Goal: Obtain resource: Obtain resource

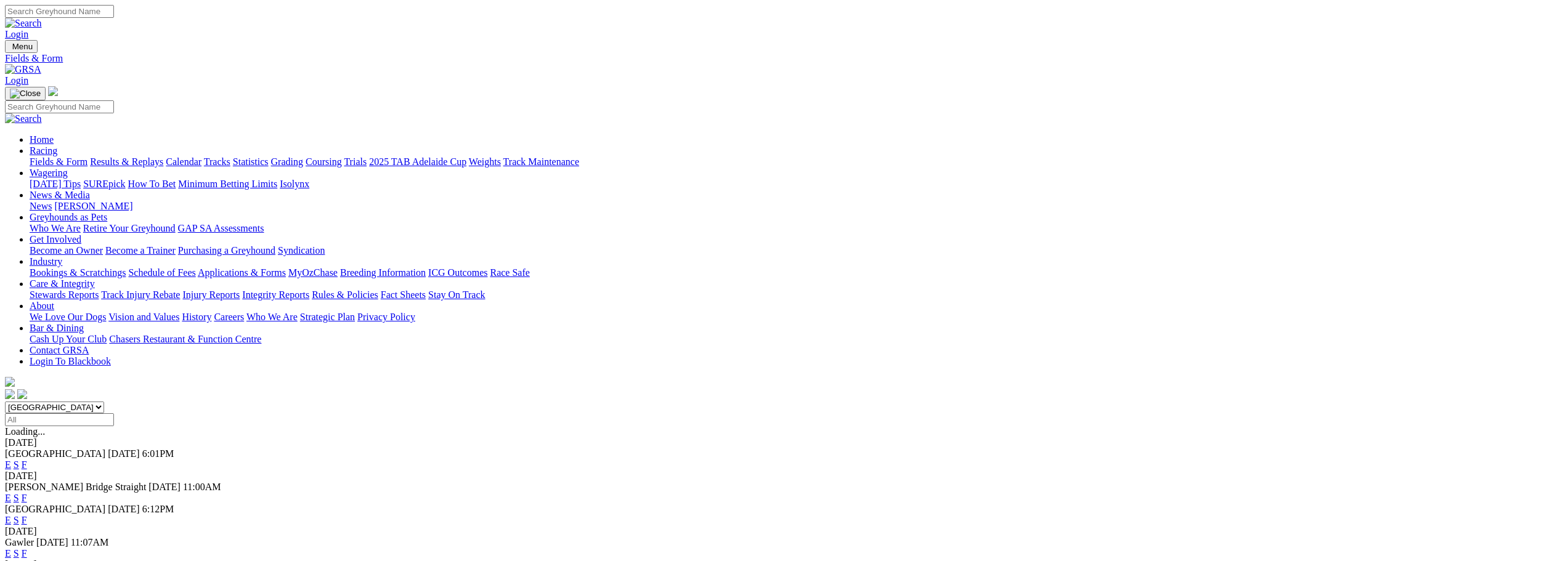
click at [27, 459] on link "F" at bounding box center [24, 464] width 6 height 10
click at [27, 515] on link "F" at bounding box center [24, 519] width 6 height 10
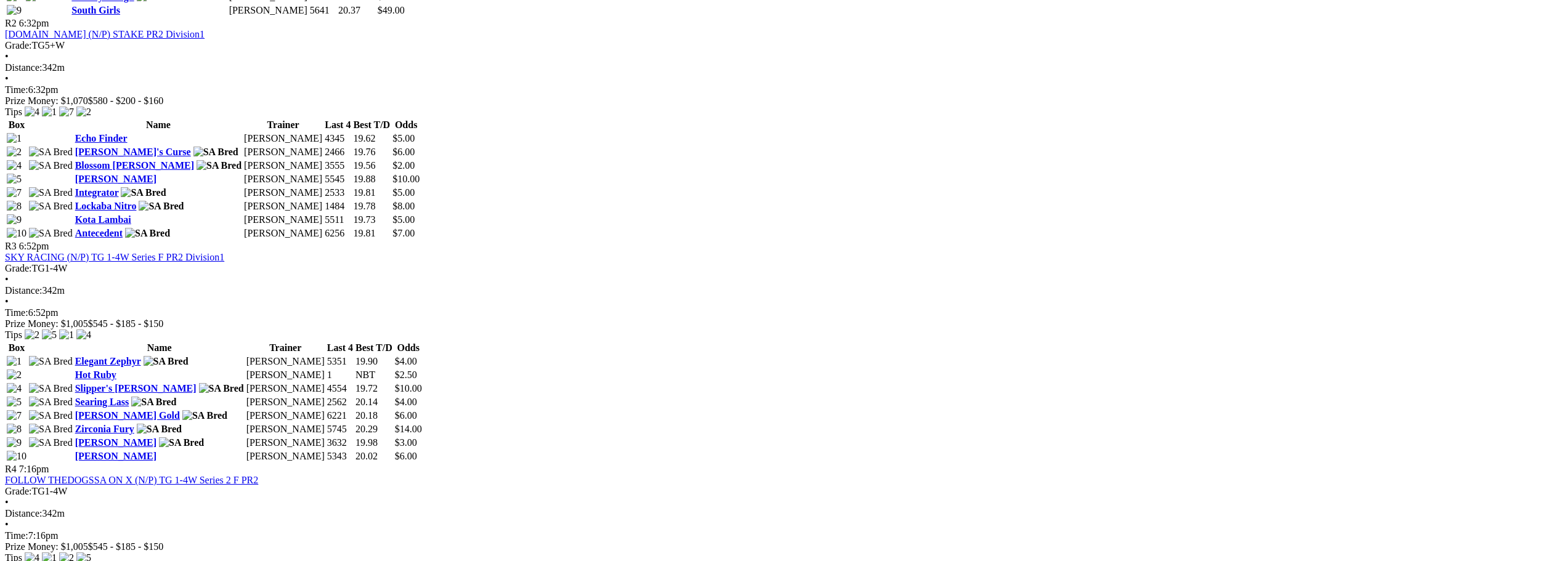
scroll to position [800, 0]
